Goal: Contribute content: Contribute content

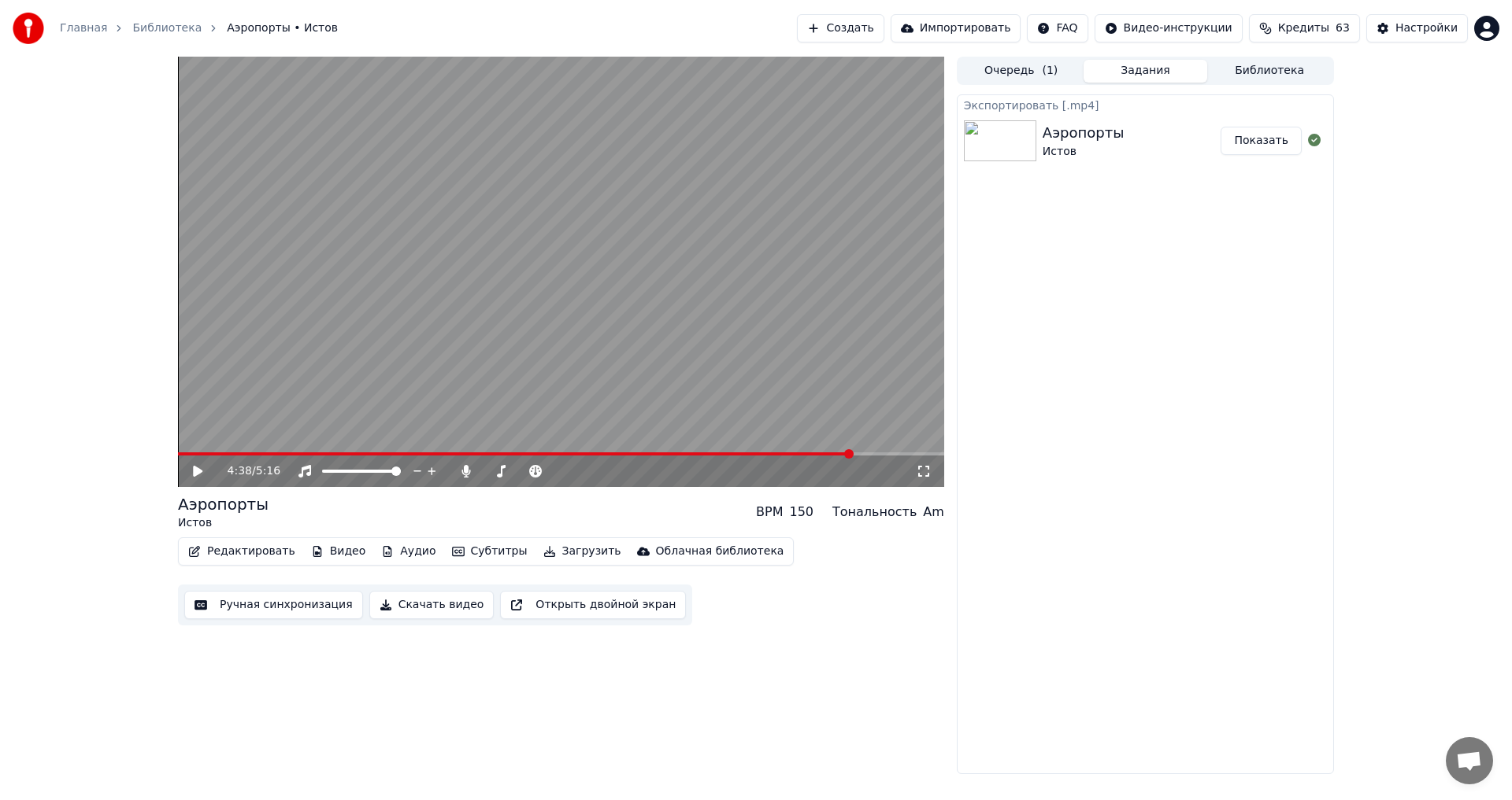
click at [1270, 151] on button "Показать" at bounding box center [1260, 141] width 81 height 28
click at [1260, 142] on button "Показать" at bounding box center [1260, 141] width 81 height 28
click at [359, 456] on span at bounding box center [515, 453] width 675 height 3
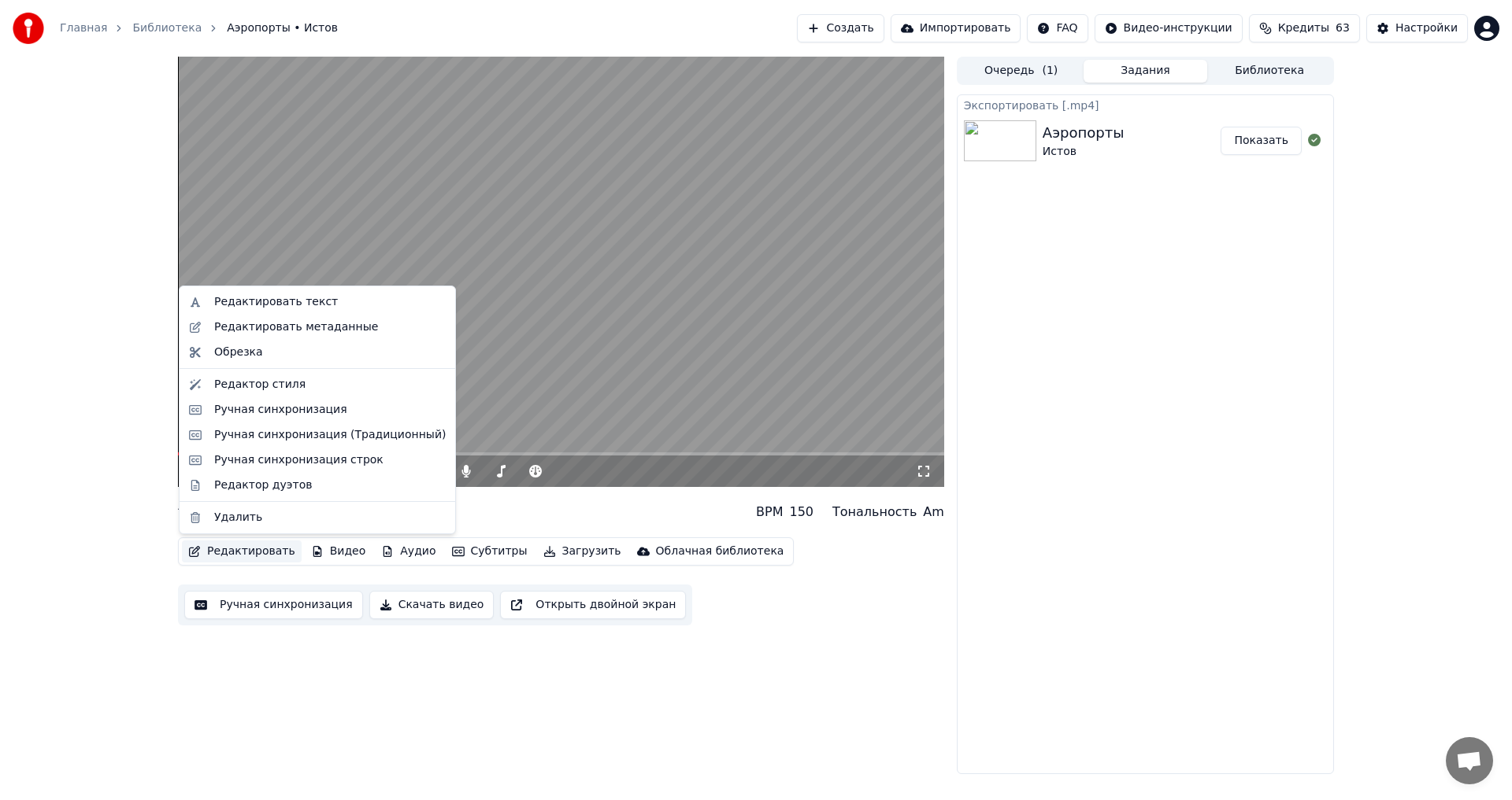
click at [257, 550] on button "Редактировать" at bounding box center [242, 551] width 120 height 22
click at [295, 300] on div "Редактировать текст" at bounding box center [276, 302] width 123 height 16
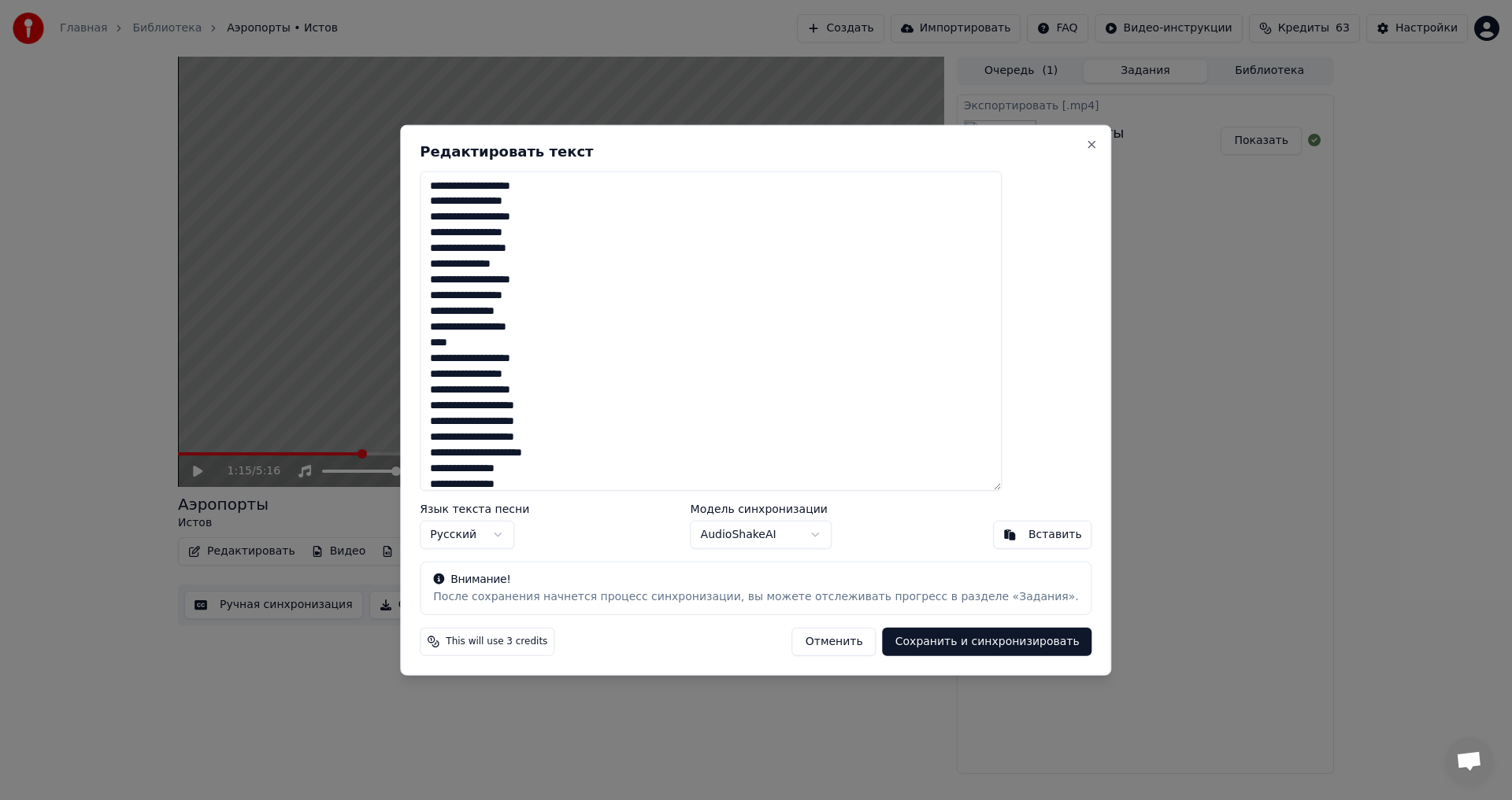
scroll to position [79, 0]
click at [546, 470] on textarea at bounding box center [711, 331] width 582 height 321
click at [564, 465] on textarea at bounding box center [711, 331] width 582 height 321
click at [557, 468] on textarea at bounding box center [711, 331] width 582 height 321
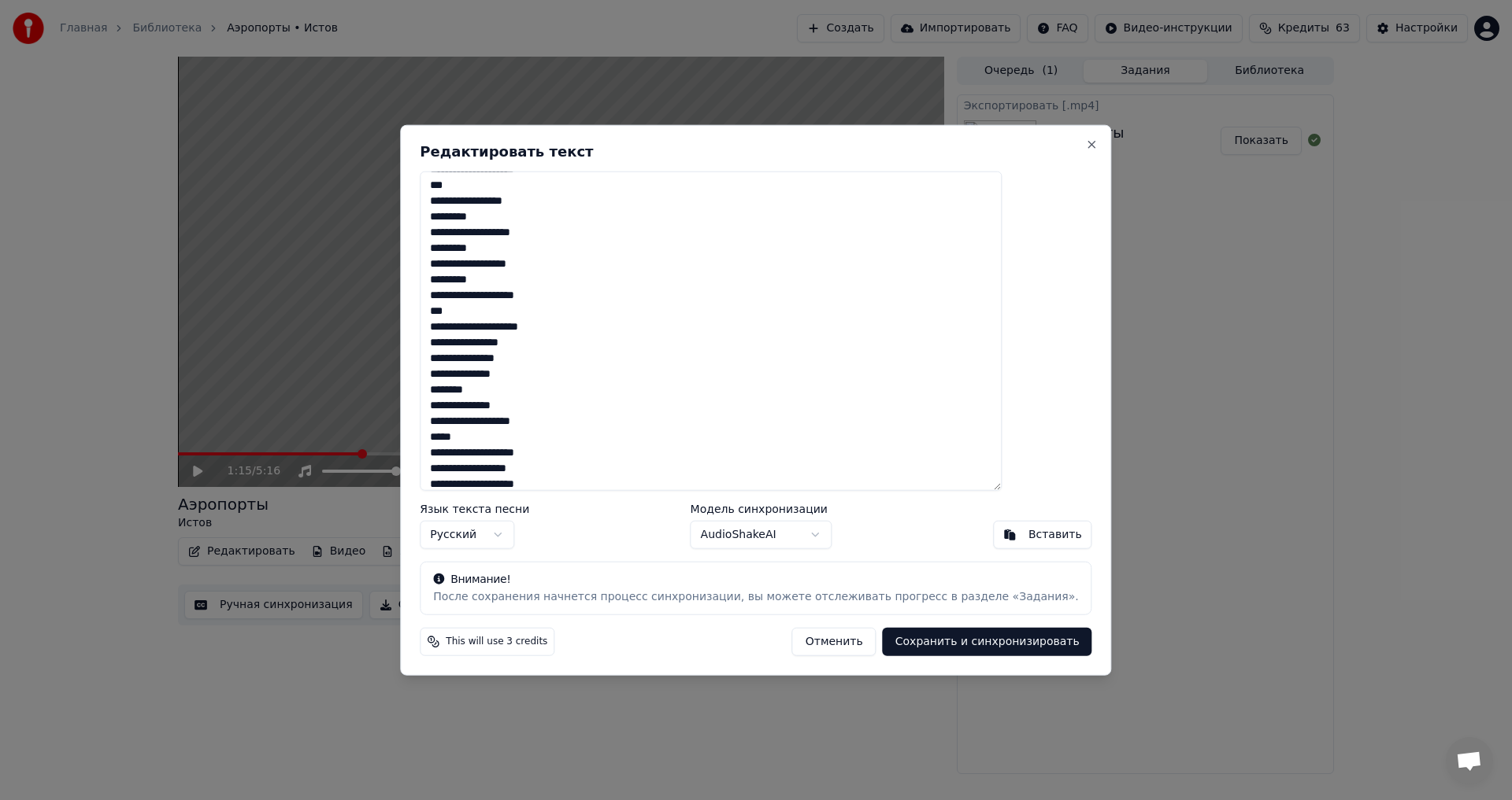
click at [605, 455] on textarea at bounding box center [711, 331] width 582 height 321
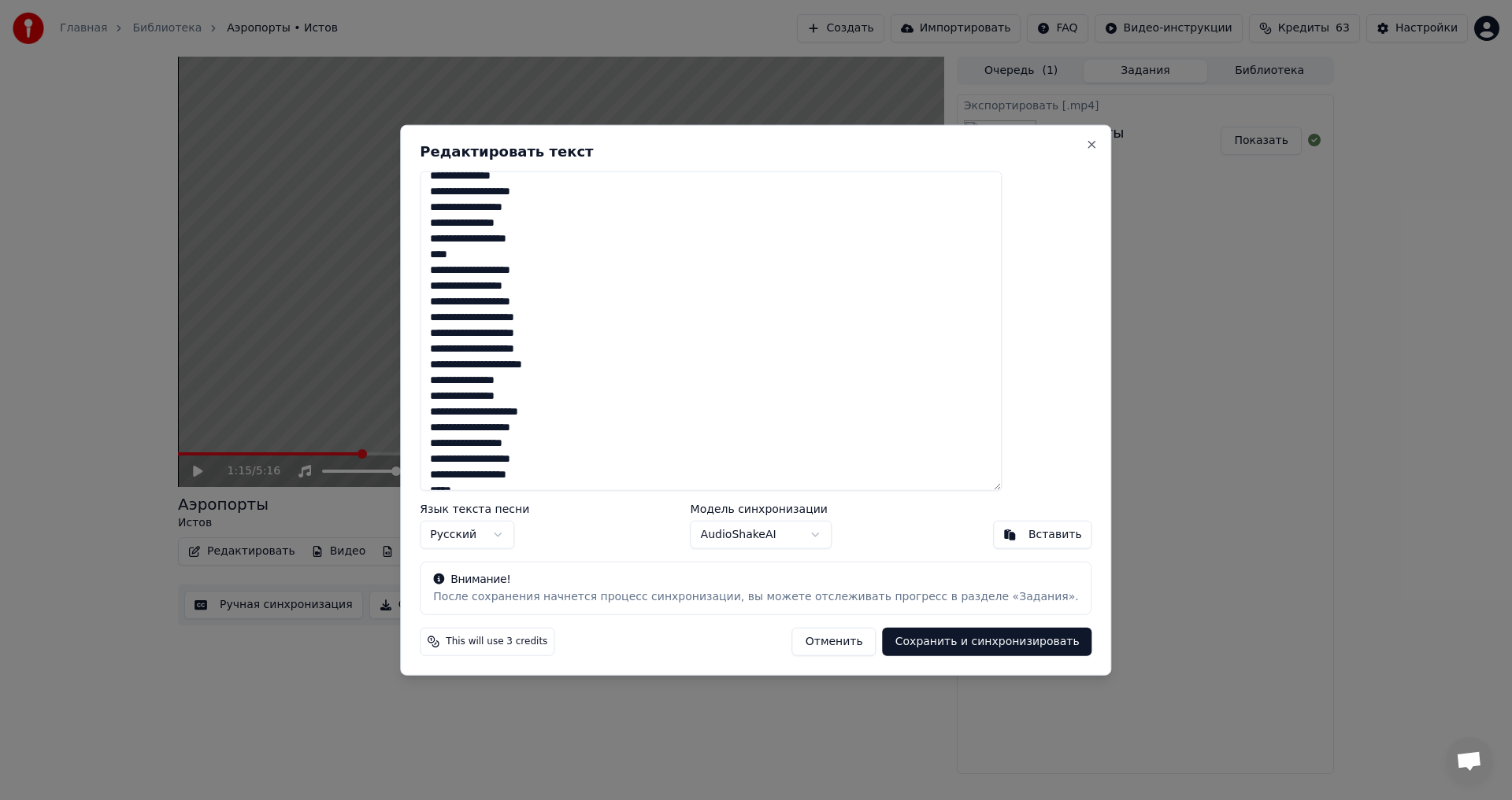
scroll to position [0, 0]
type textarea "**********"
click at [923, 647] on button "Сохранить и синхронизировать" at bounding box center [987, 642] width 209 height 28
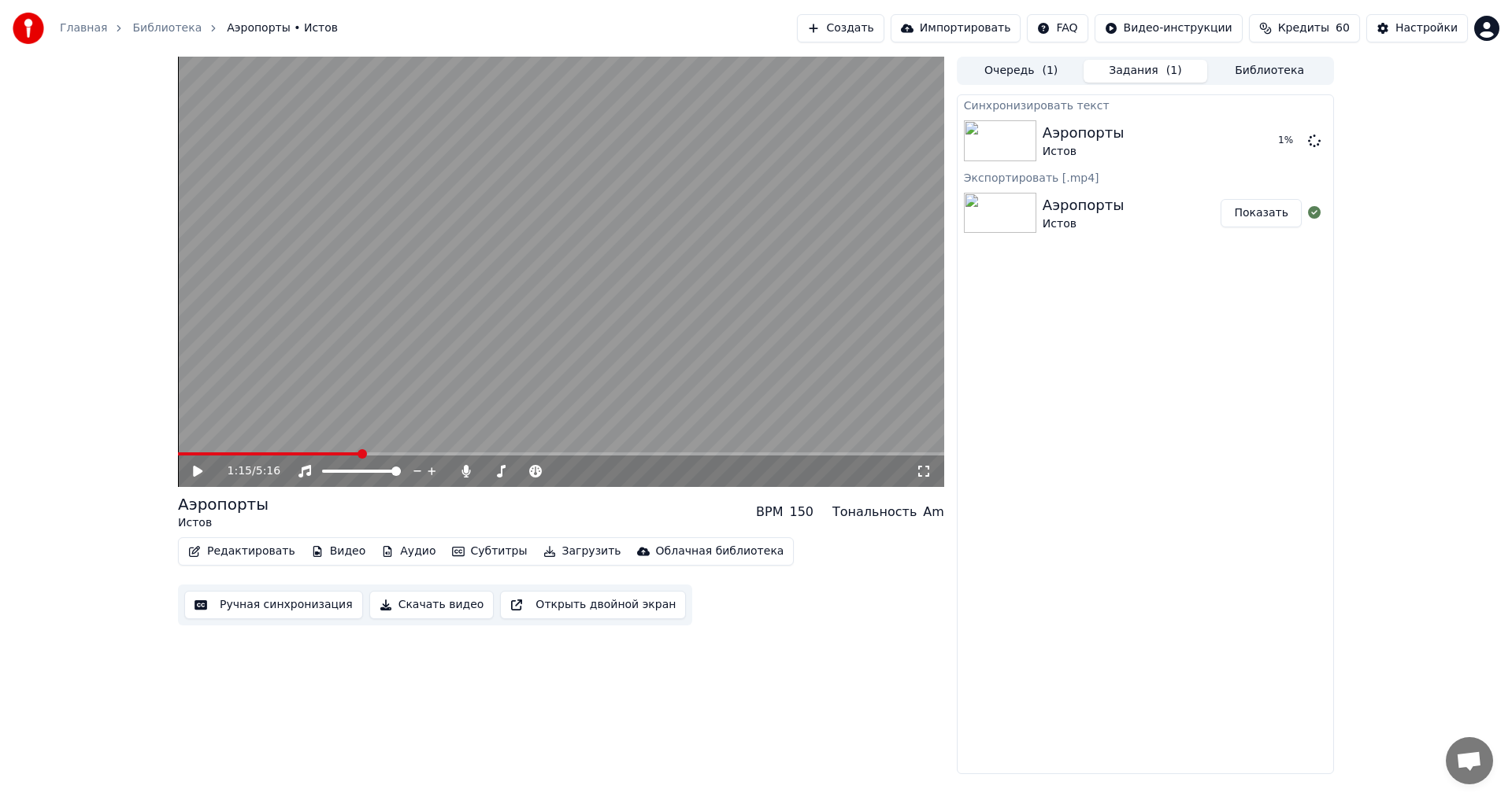
click at [1256, 220] on button "Показать" at bounding box center [1260, 213] width 81 height 28
click at [187, 466] on div "1:16 / 5:16" at bounding box center [561, 471] width 754 height 16
click at [200, 473] on icon at bounding box center [197, 471] width 7 height 9
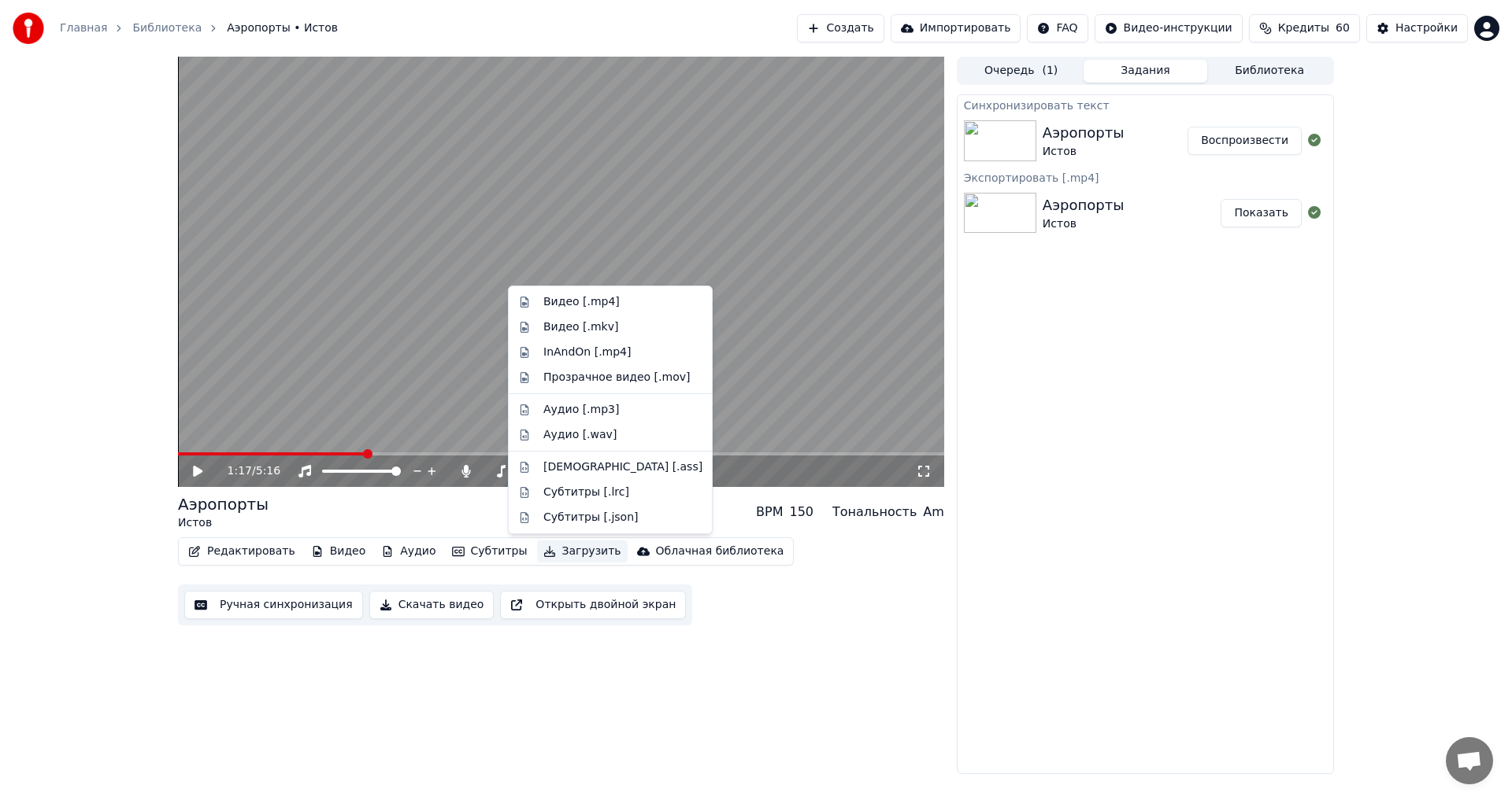
click at [550, 561] on button "Загрузить" at bounding box center [582, 551] width 91 height 22
drag, startPoint x: 761, startPoint y: 593, endPoint x: 670, endPoint y: 580, distance: 91.9
click at [760, 593] on div "Редактировать Видео Аудио Субтитры Загрузить Облачная библиотека Ручная синхрон…" at bounding box center [560, 581] width 766 height 88
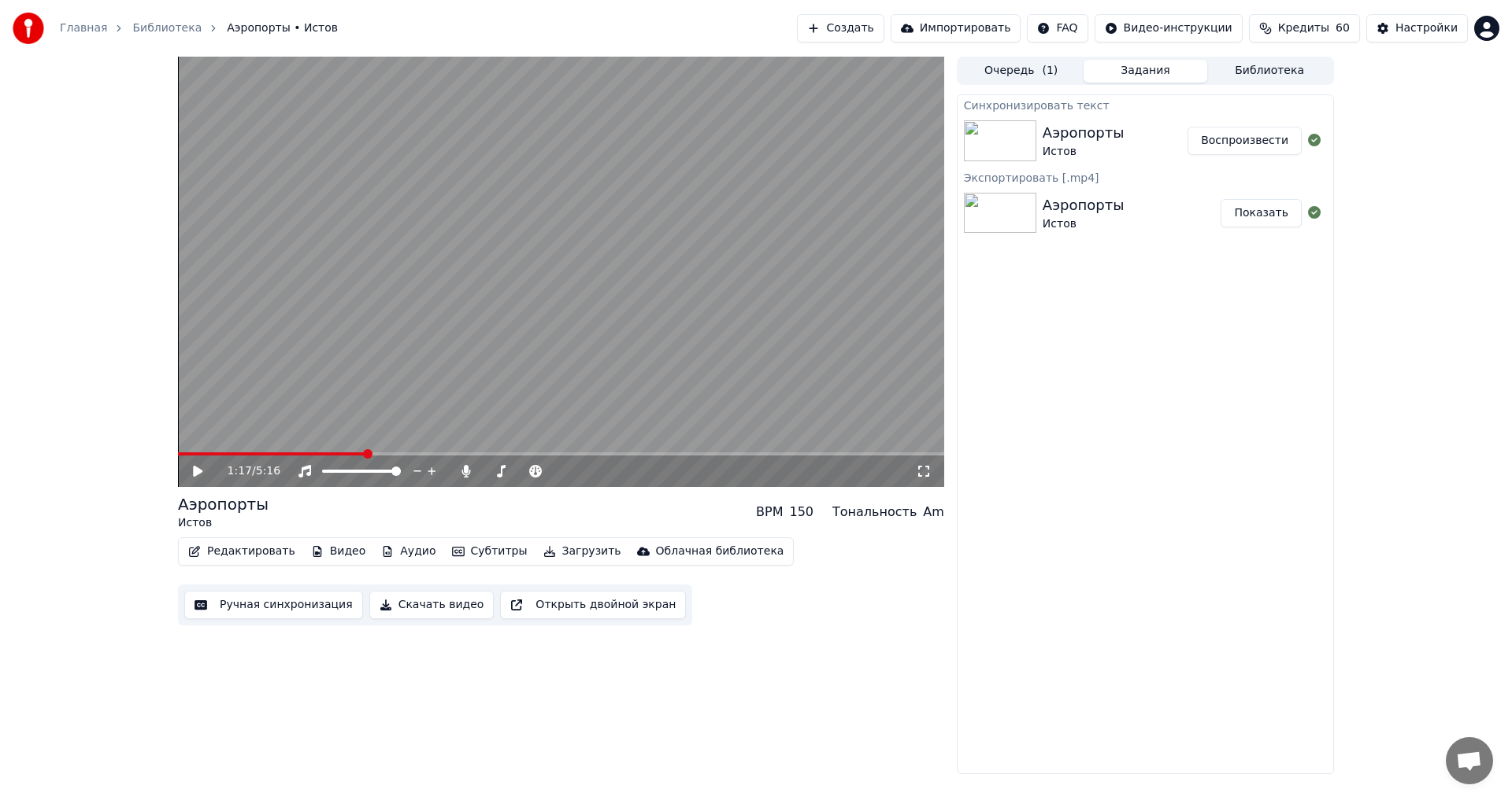
click at [553, 550] on button "Загрузить" at bounding box center [582, 551] width 91 height 22
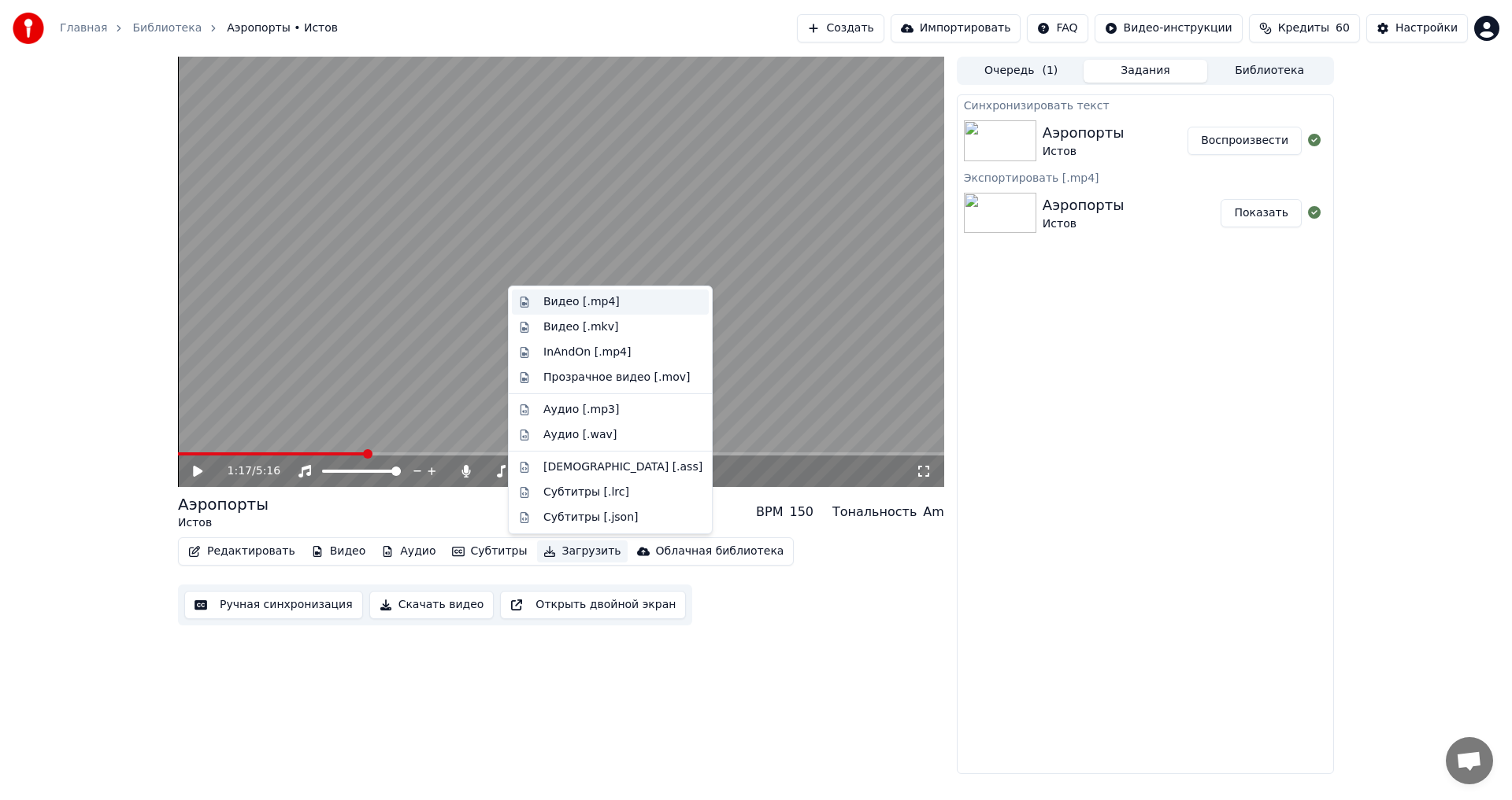
click at [598, 296] on div "Видео [.mp4]" at bounding box center [582, 302] width 77 height 16
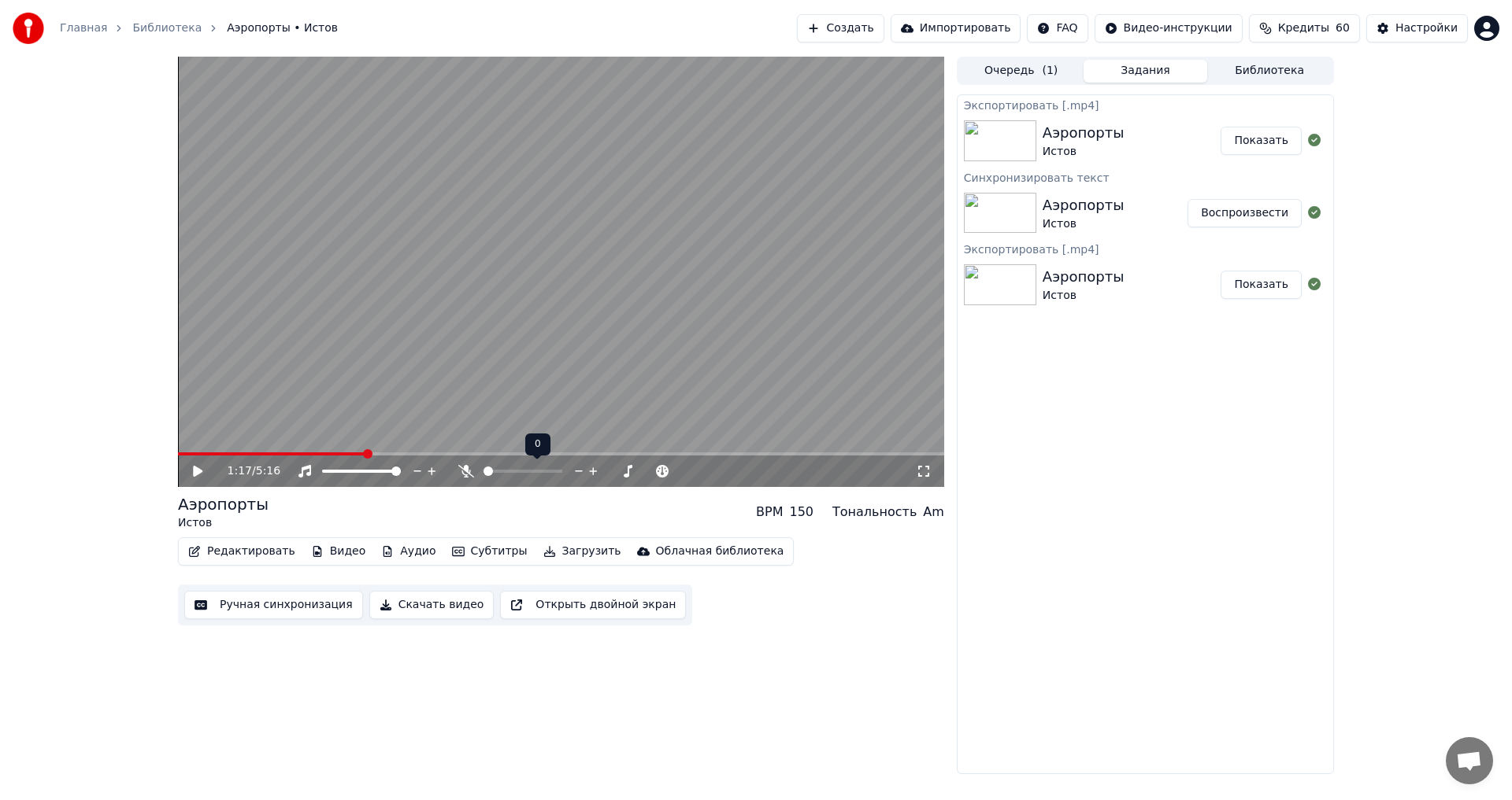
click at [483, 466] on span at bounding box center [488, 471] width 9 height 9
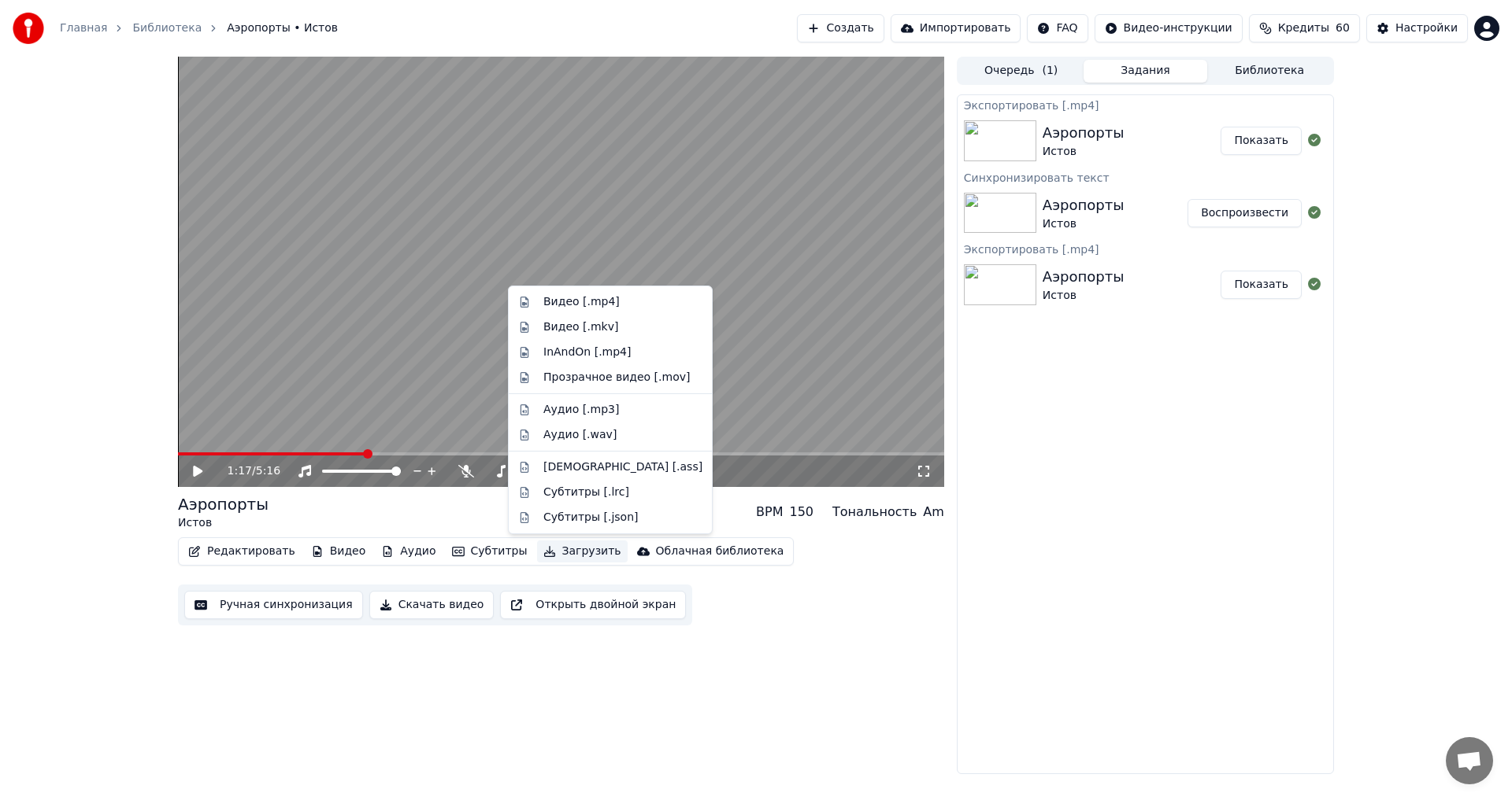
click at [560, 560] on button "Загрузить" at bounding box center [582, 551] width 91 height 22
click at [579, 296] on div "Видео [.mp4]" at bounding box center [582, 302] width 77 height 16
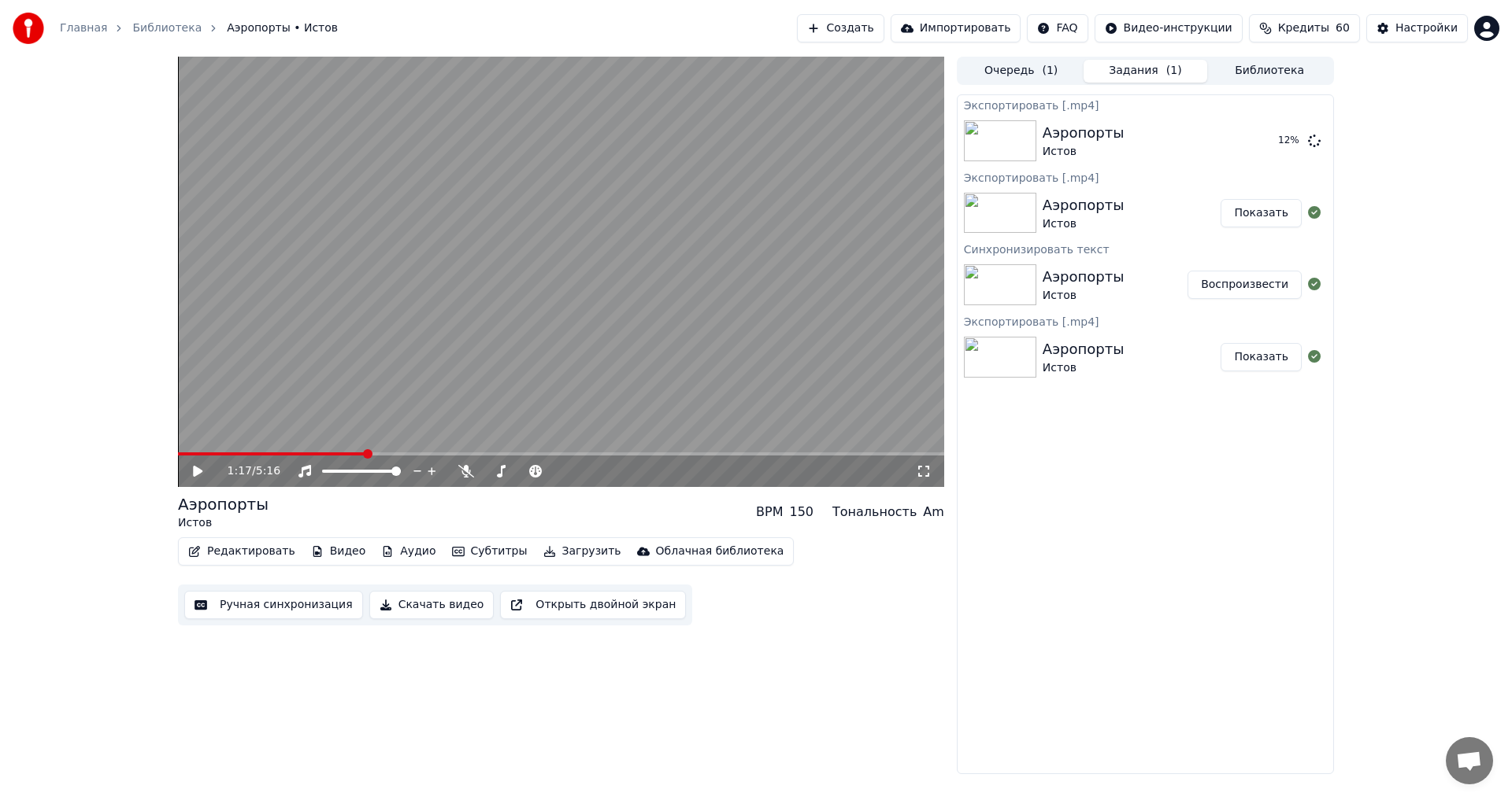
click at [1261, 212] on button "Показать" at bounding box center [1260, 213] width 81 height 28
